Goal: Information Seeking & Learning: Learn about a topic

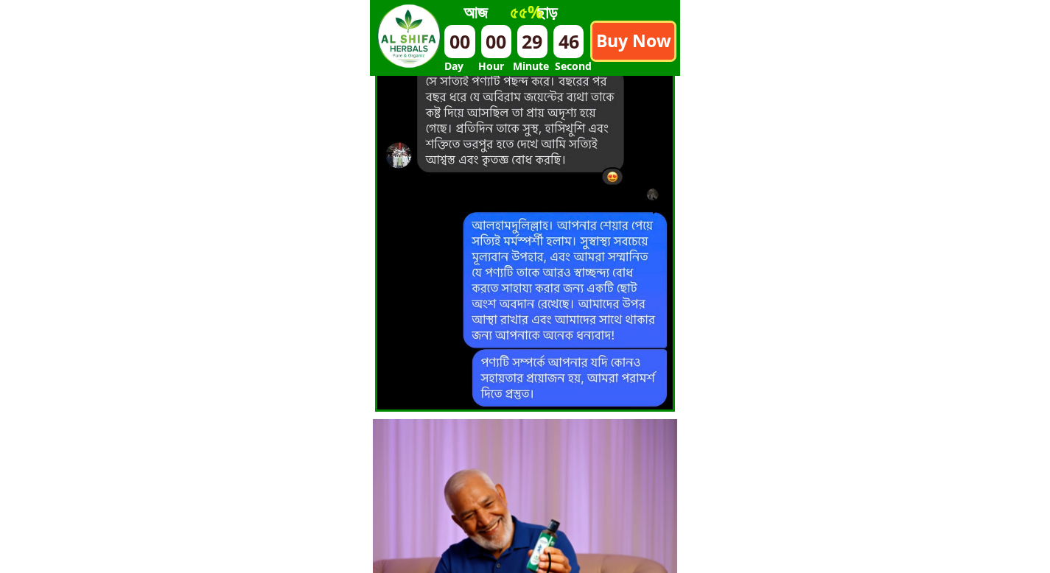
scroll to position [7486, 0]
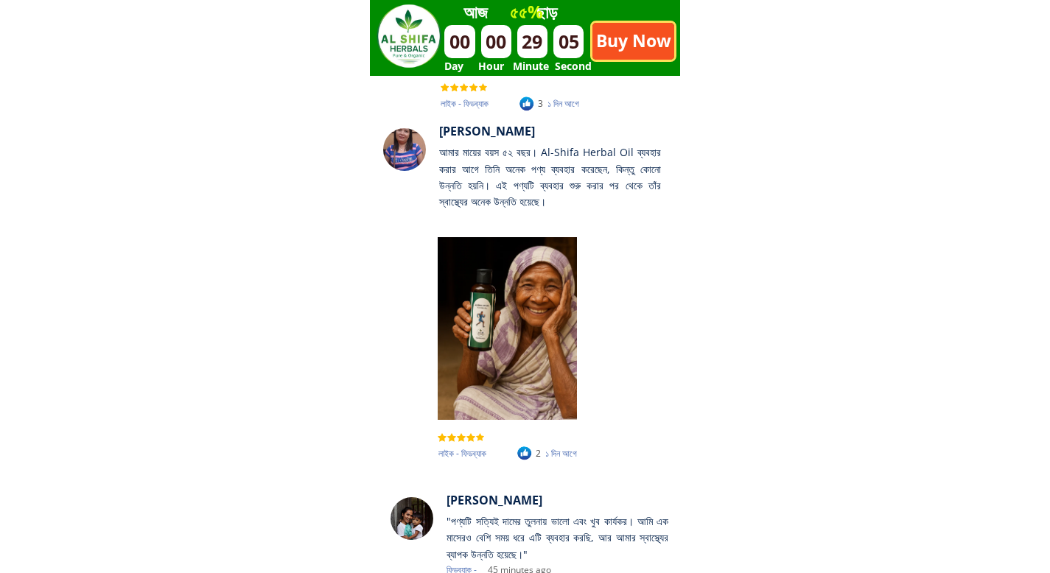
scroll to position [7486, 0]
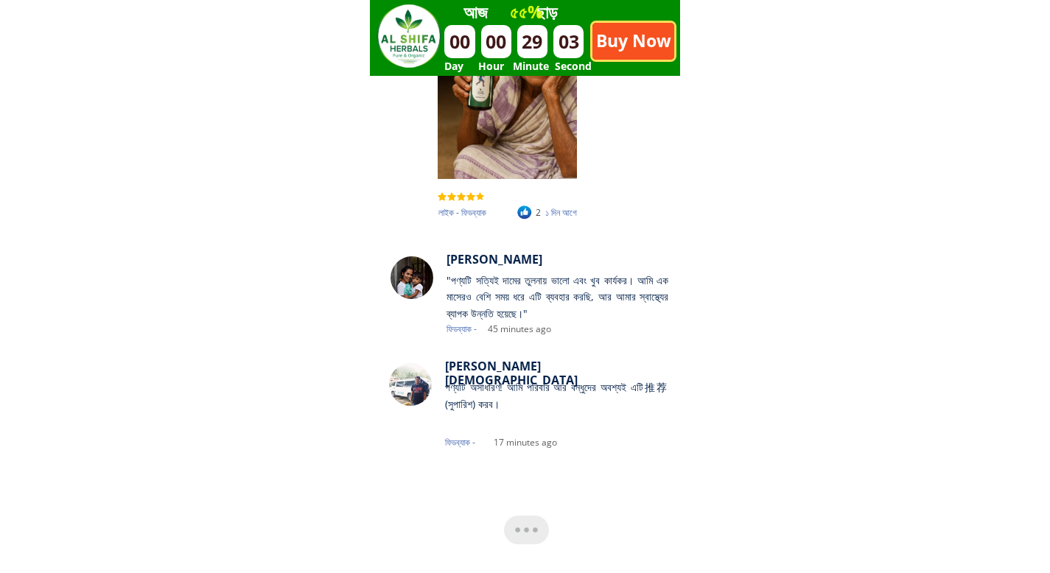
click at [527, 215] on div at bounding box center [525, 212] width 18 height 19
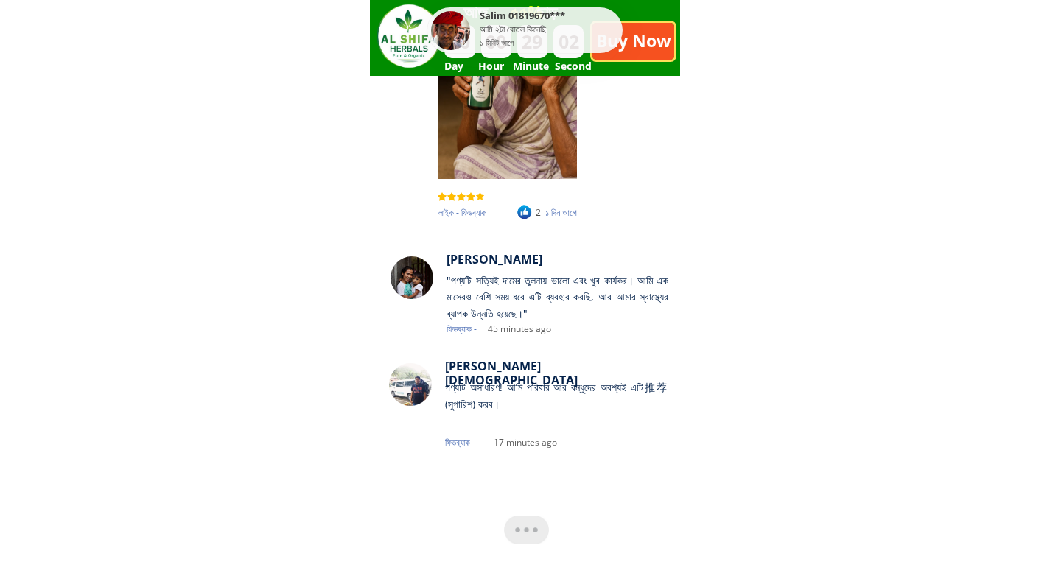
click at [527, 215] on div at bounding box center [525, 212] width 18 height 19
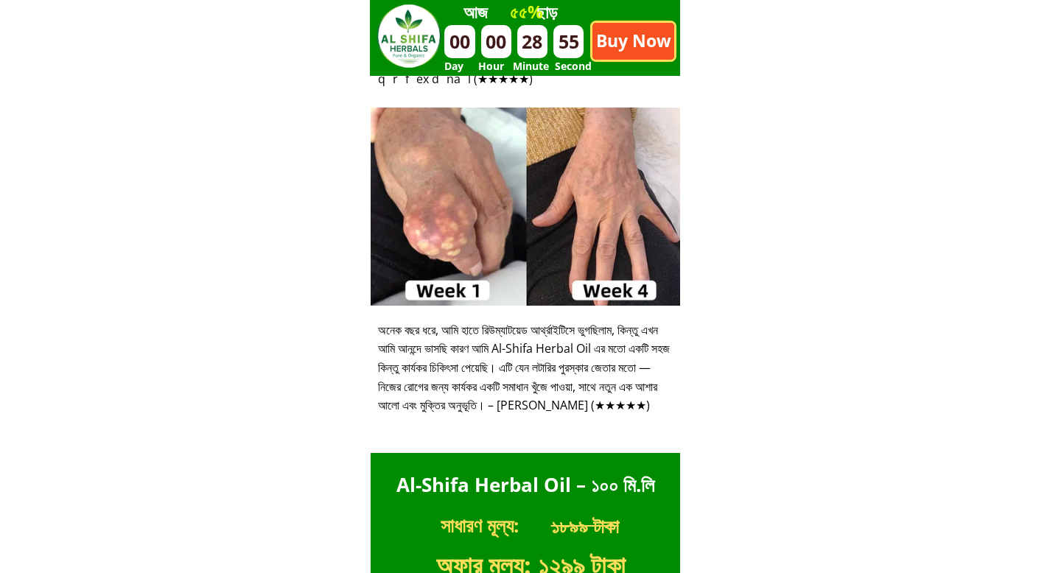
scroll to position [5183, 0]
